Goal: Task Accomplishment & Management: Manage account settings

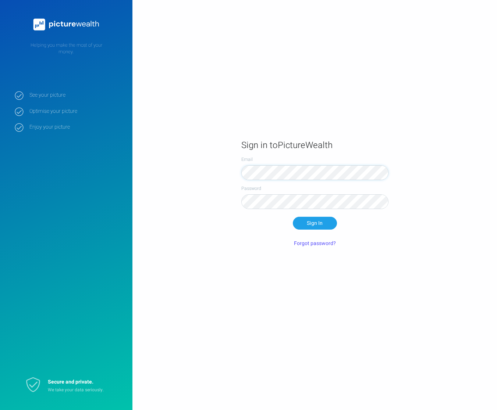
click at [303, 296] on div "Sign in to PictureWealth Email Password Sign In Forgot password?" at bounding box center [248, 205] width 497 height 410
click at [255, 274] on div "Email Password Sign In Forgot password?" at bounding box center [314, 215] width 147 height 119
click at [0, 410] on com-1password-button at bounding box center [0, 410] width 0 height 0
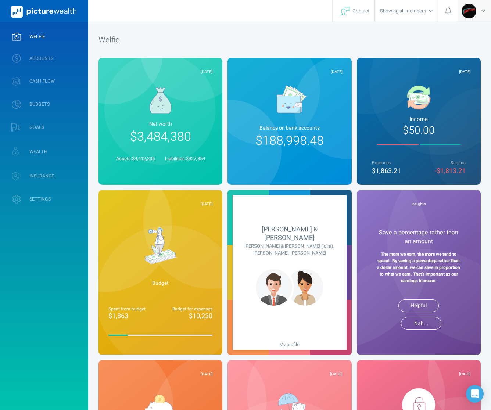
click at [482, 11] on icon at bounding box center [484, 10] width 4 height 7
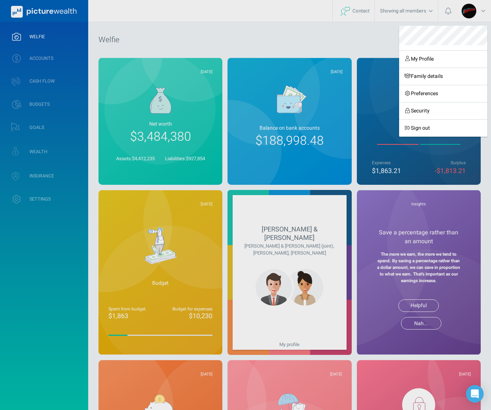
click at [483, 10] on div "My Profile Family details Preferences Security Sign out" at bounding box center [245, 205] width 491 height 410
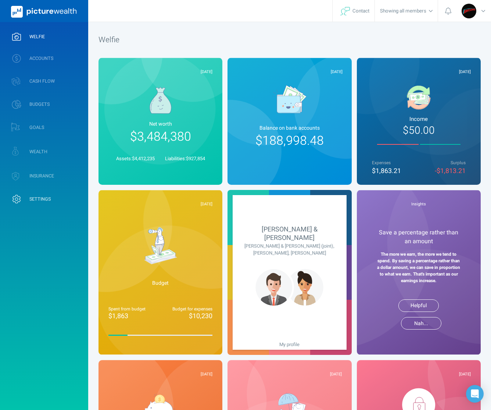
click at [33, 202] on link "SETTINGS" at bounding box center [44, 199] width 88 height 19
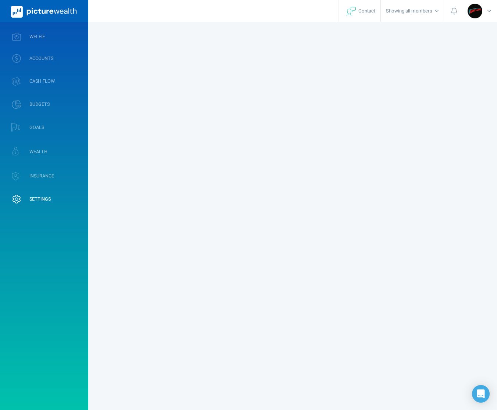
select select "4"
select select "6"
select select "1979"
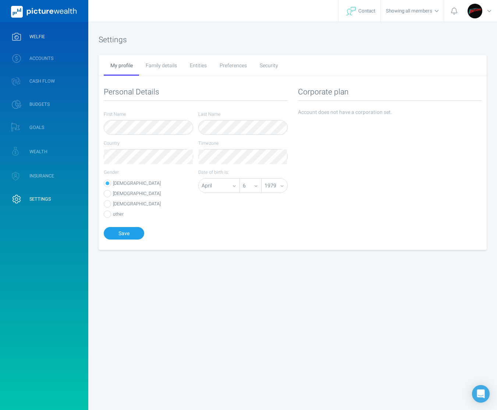
click at [40, 35] on span "WELFIE" at bounding box center [36, 37] width 15 height 6
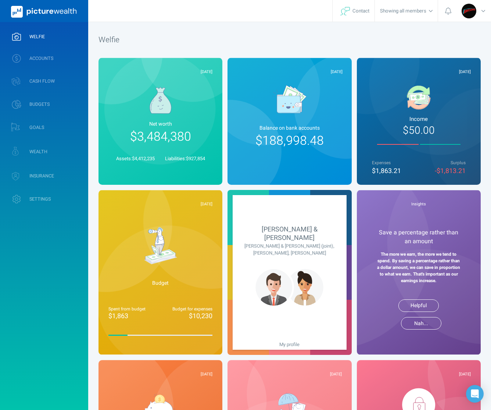
scroll to position [120, 0]
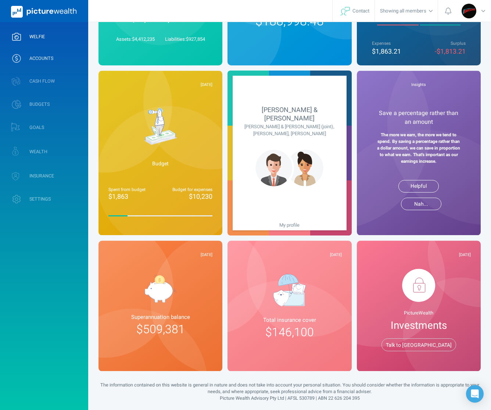
click at [60, 59] on link "ACCOUNTS" at bounding box center [44, 58] width 88 height 19
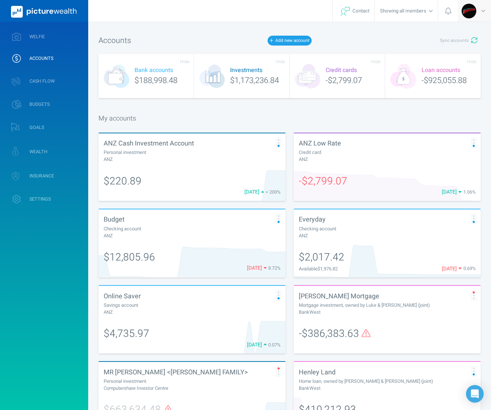
click at [479, 13] on div at bounding box center [474, 11] width 33 height 22
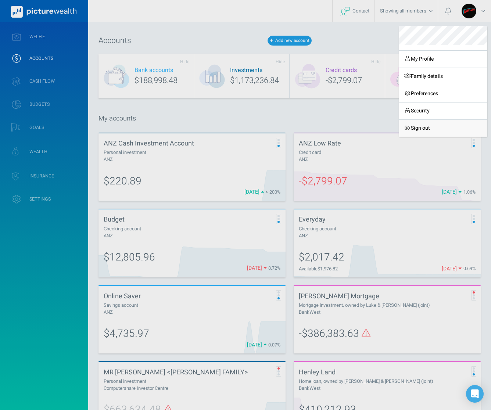
click at [419, 127] on link "Sign out" at bounding box center [443, 128] width 88 height 17
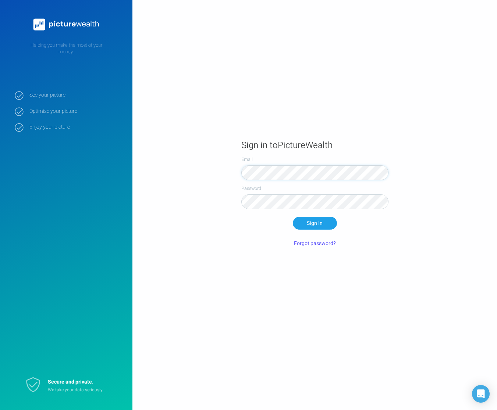
click at [201, 97] on div "Sign in to PictureWealth Email Password Sign In Forgot password?" at bounding box center [248, 205] width 497 height 410
click at [61, 394] on div "Secure and private. We take your data seriously." at bounding box center [66, 386] width 96 height 26
drag, startPoint x: 58, startPoint y: 390, endPoint x: 36, endPoint y: 387, distance: 23.0
click at [58, 390] on p "We take your data seriously." at bounding box center [81, 390] width 66 height 6
click at [36, 387] on icon at bounding box center [33, 385] width 15 height 15
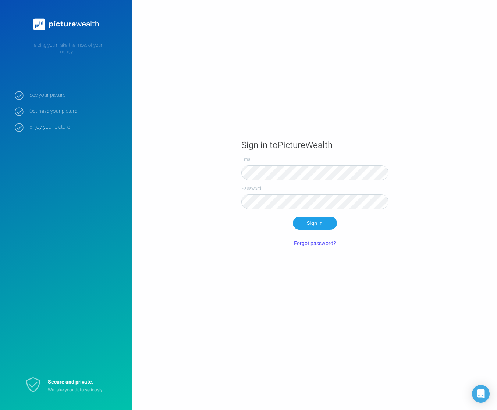
click at [76, 321] on aside "Helping you make the most of your money. See your picture Optimise your picture…" at bounding box center [66, 205] width 132 height 410
click at [45, 88] on aside "Helping you make the most of your money. See your picture Optimise your picture…" at bounding box center [66, 205] width 132 height 410
click at [144, 90] on div "Sign in to PictureWealth Email Password Sign In Forgot password?" at bounding box center [248, 205] width 497 height 410
click at [230, 94] on div "Sign in to PictureWealth Email Password Sign In Forgot password?" at bounding box center [248, 205] width 497 height 410
click at [189, 202] on main "Sign in to PictureWealth Email Password Sign In Forgot password?" at bounding box center [314, 205] width 365 height 152
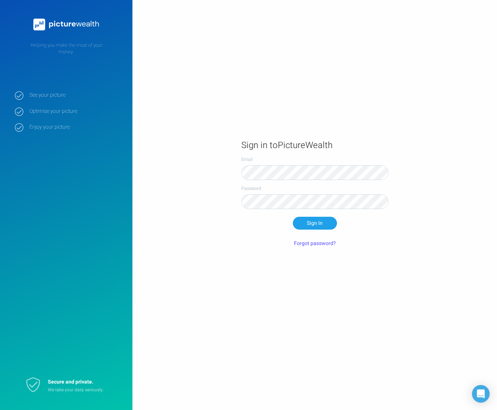
click at [184, 183] on main "Sign in to PictureWealth Email Password Sign In Forgot password?" at bounding box center [314, 205] width 365 height 152
